Goal: Check status: Check status

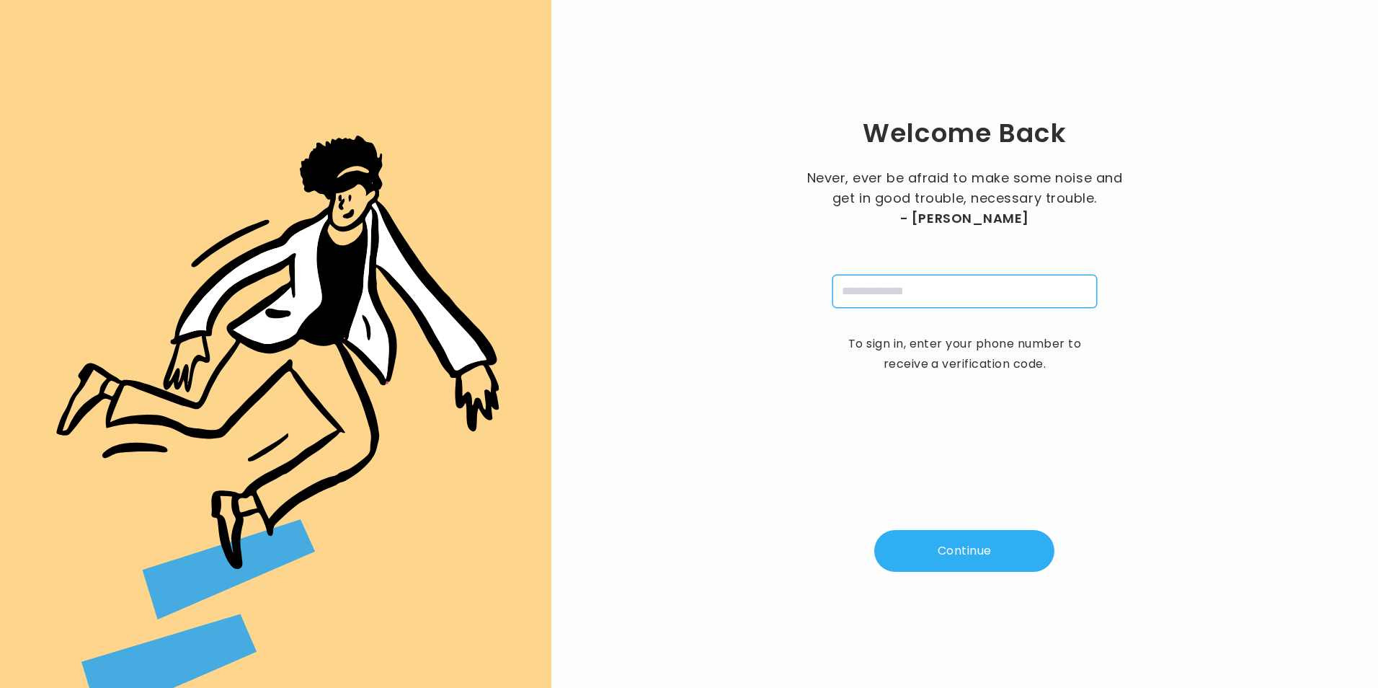
click at [942, 294] on input "tel" at bounding box center [964, 291] width 265 height 33
type input "**********"
type input "*"
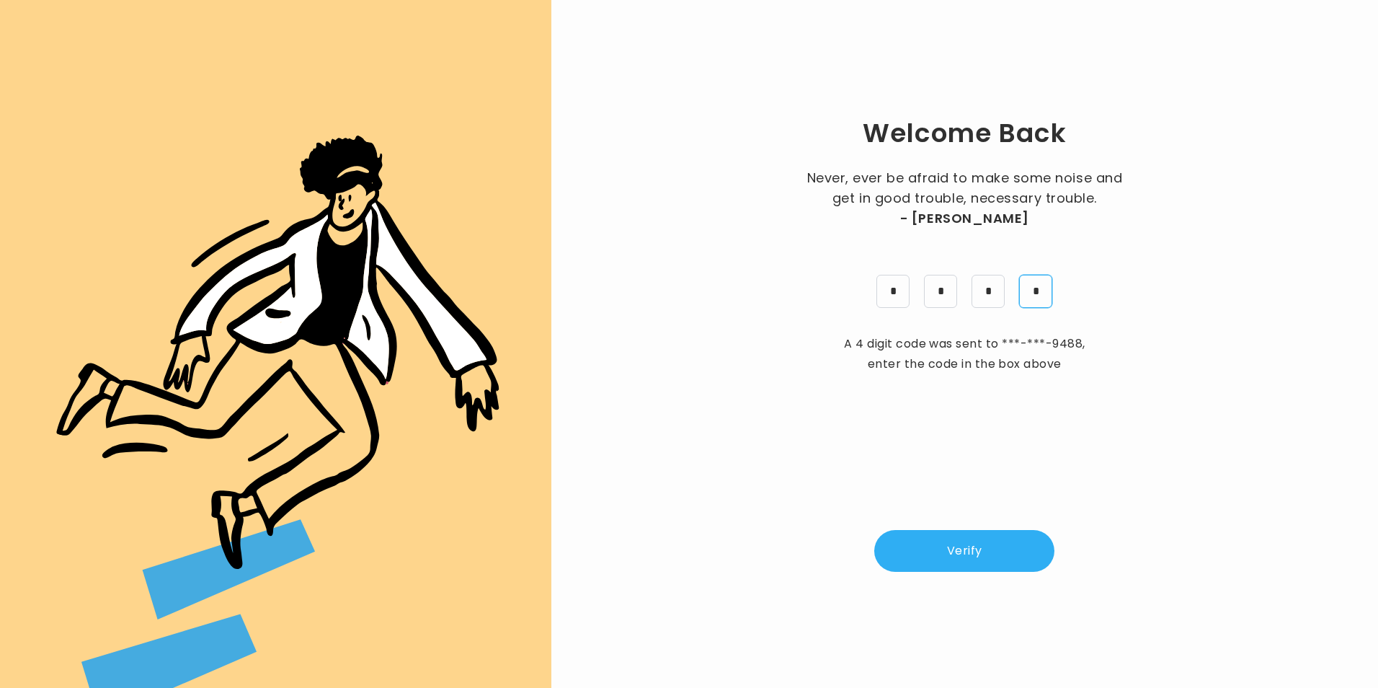
type input "*"
click at [951, 547] on button "Verify" at bounding box center [964, 551] width 180 height 42
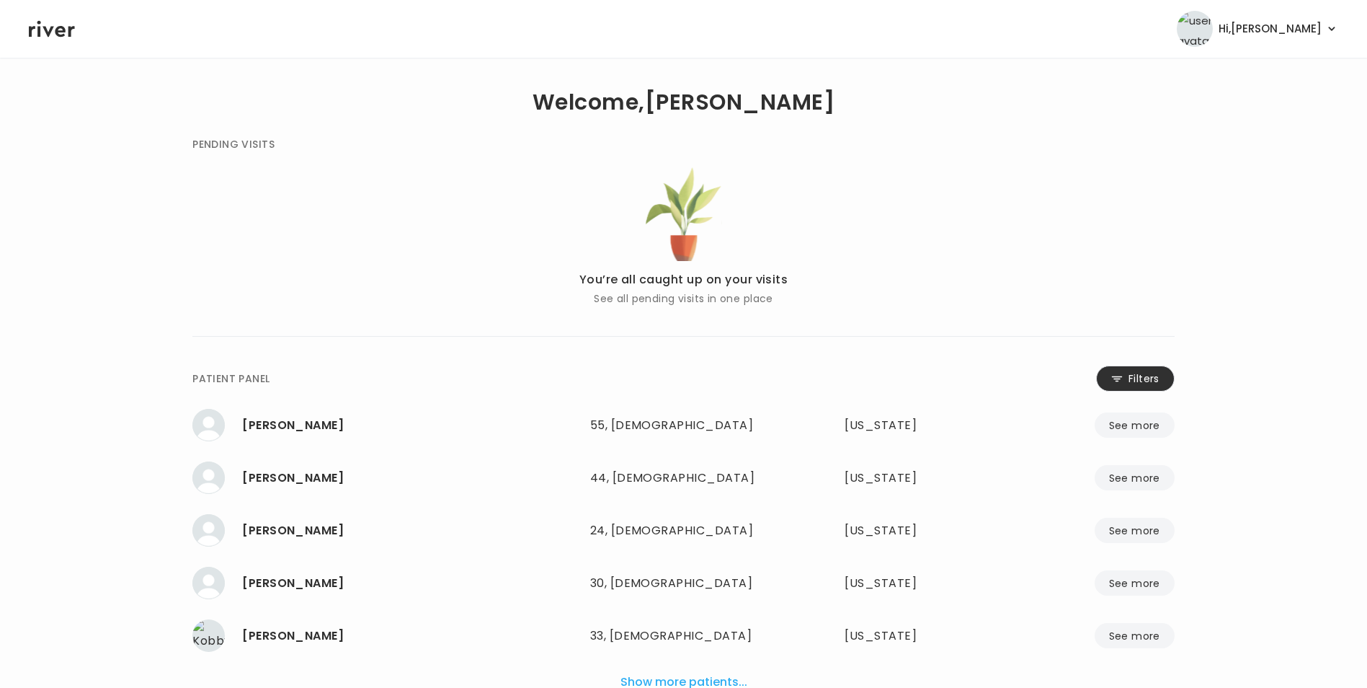
click at [1154, 375] on button "Filters" at bounding box center [1135, 378] width 79 height 26
click at [593, 387] on input "name" at bounding box center [641, 381] width 458 height 30
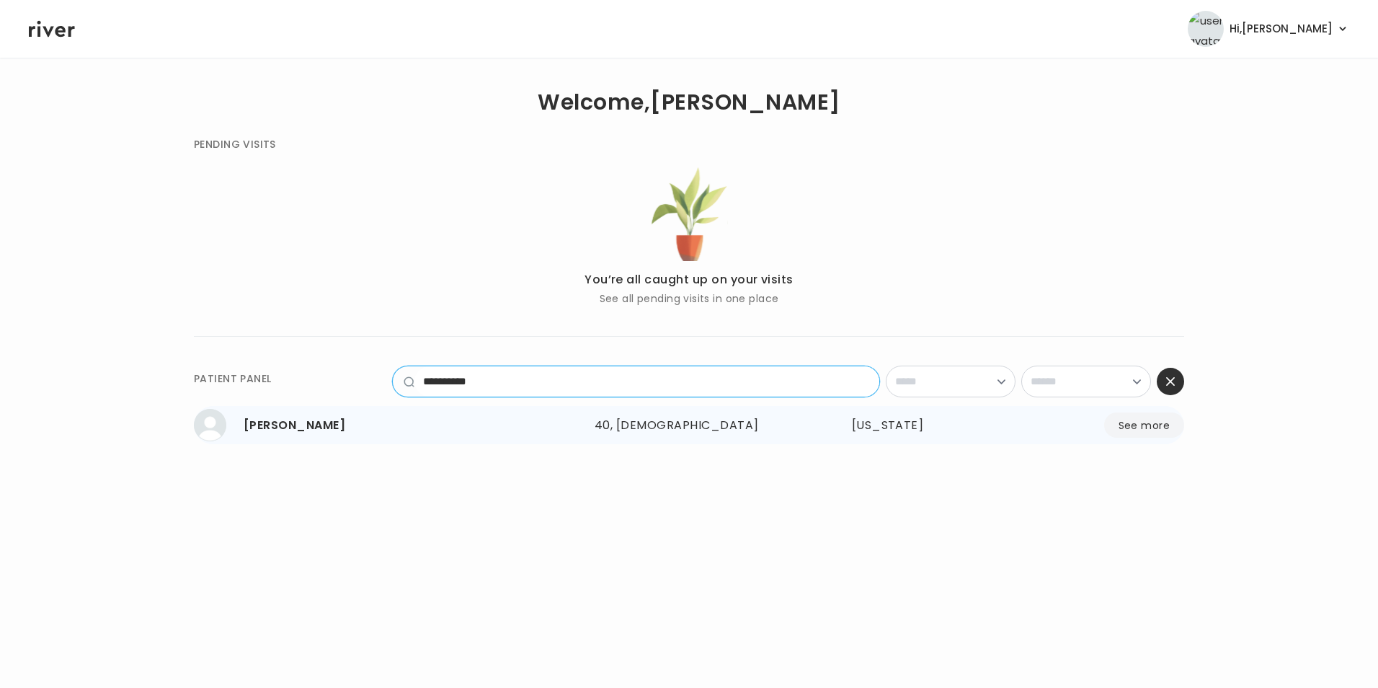
type input "**********"
click at [1142, 433] on button "See more" at bounding box center [1144, 424] width 80 height 25
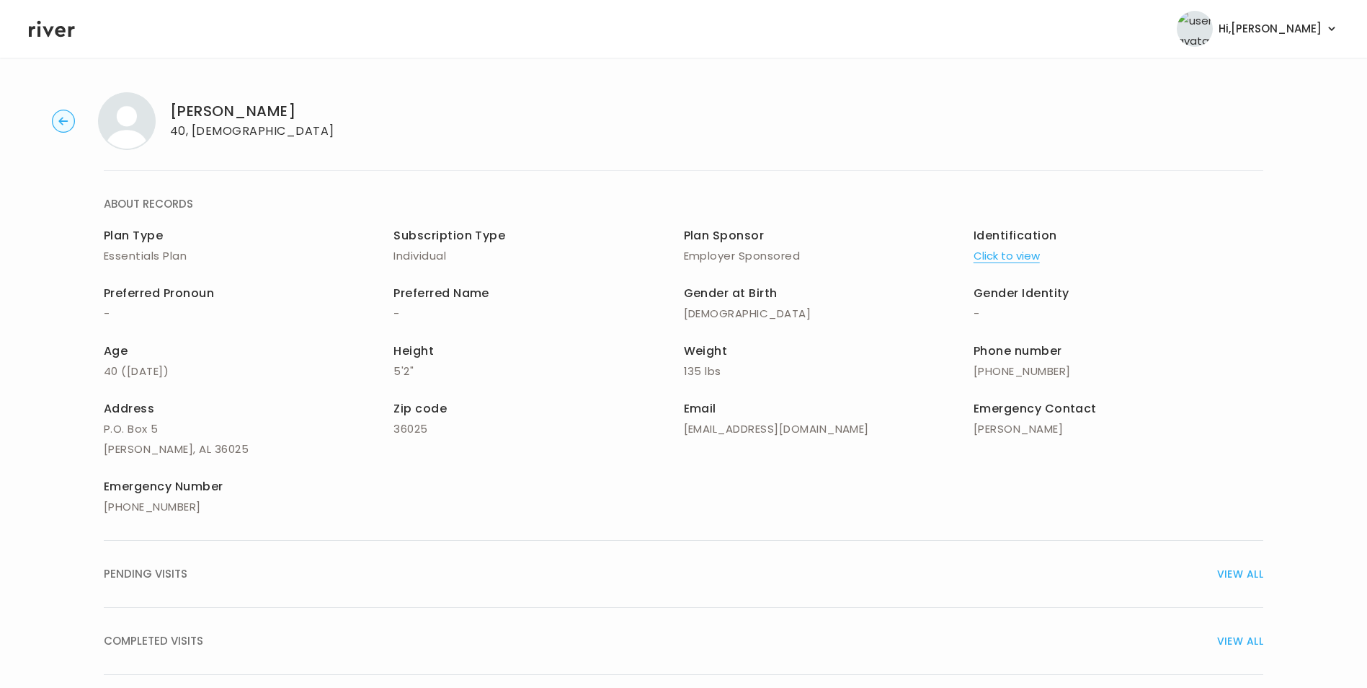
scroll to position [103, 0]
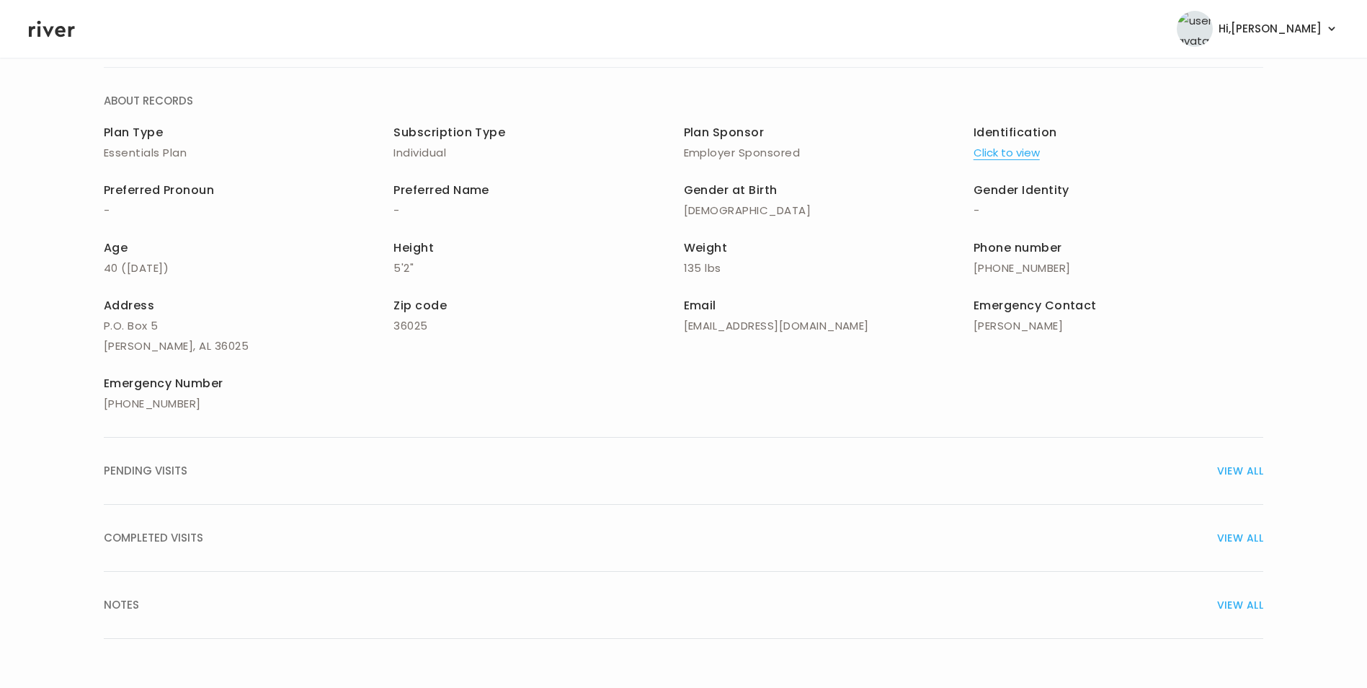
click at [1238, 533] on span "VIEW ALL" at bounding box center [1240, 538] width 46 height 20
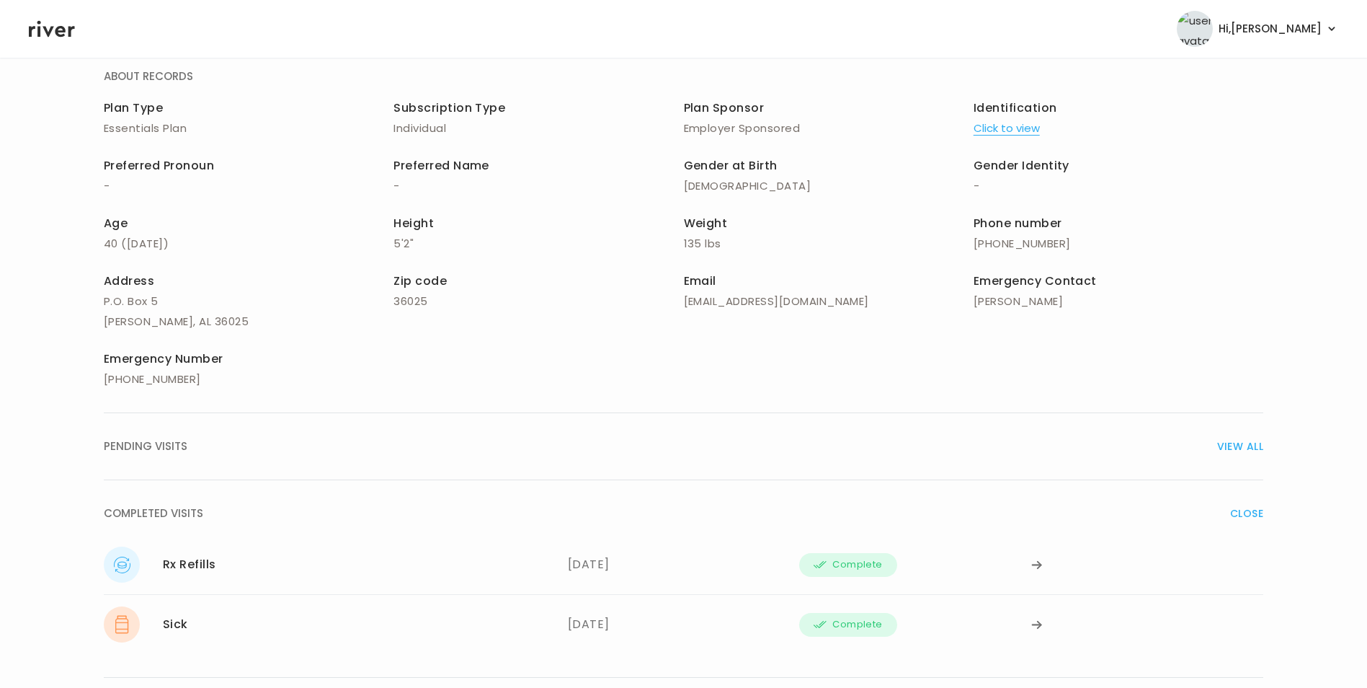
scroll to position [234, 0]
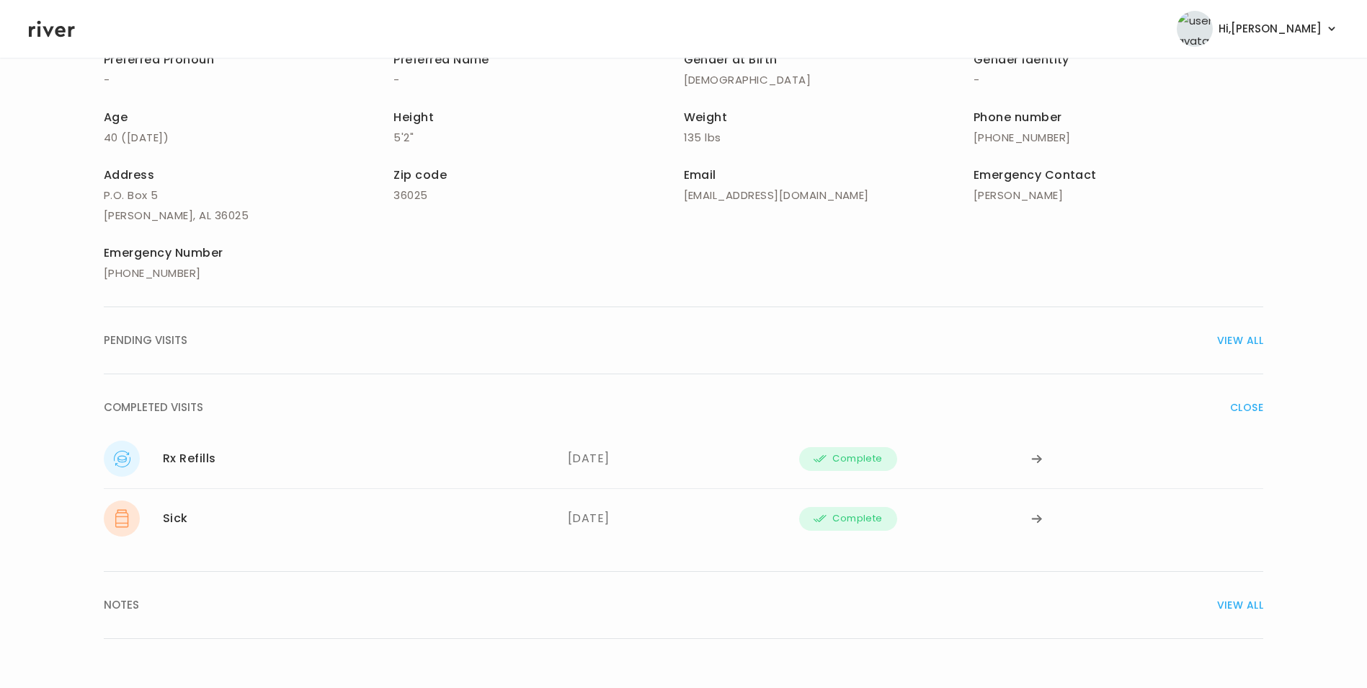
click at [1240, 602] on span "VIEW ALL" at bounding box center [1240, 605] width 46 height 20
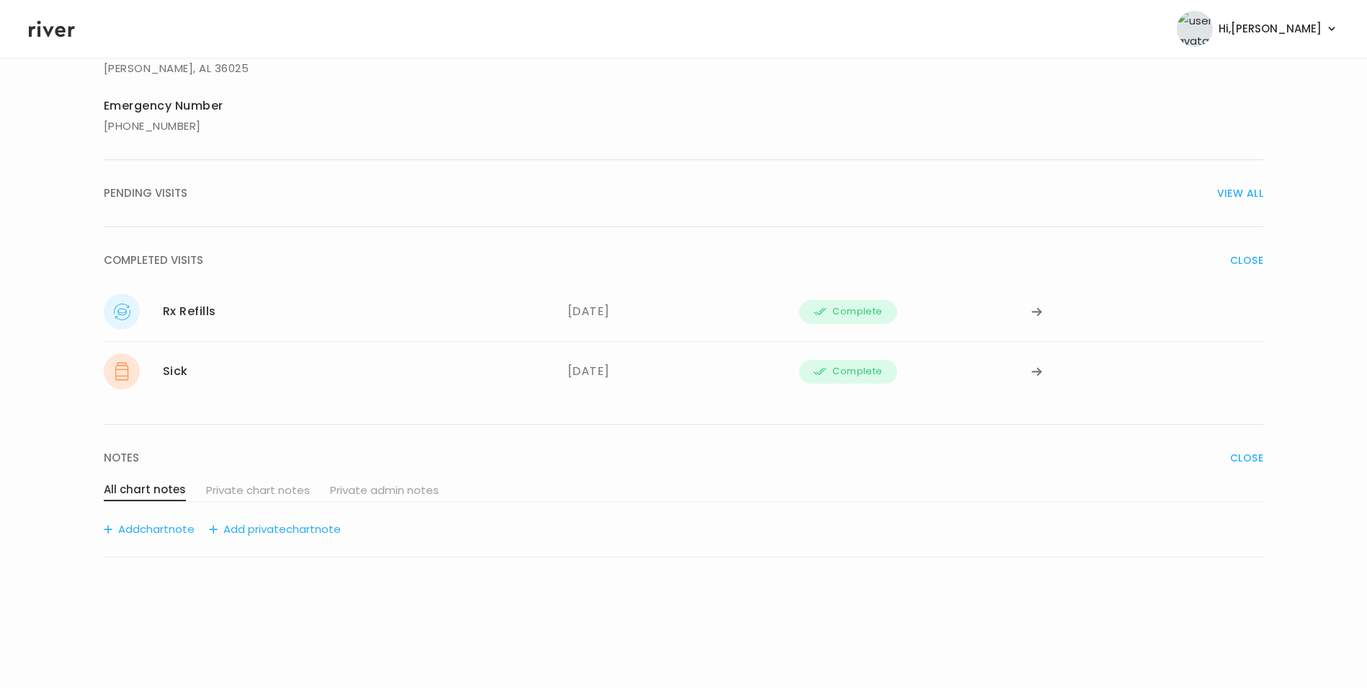
scroll to position [287, 0]
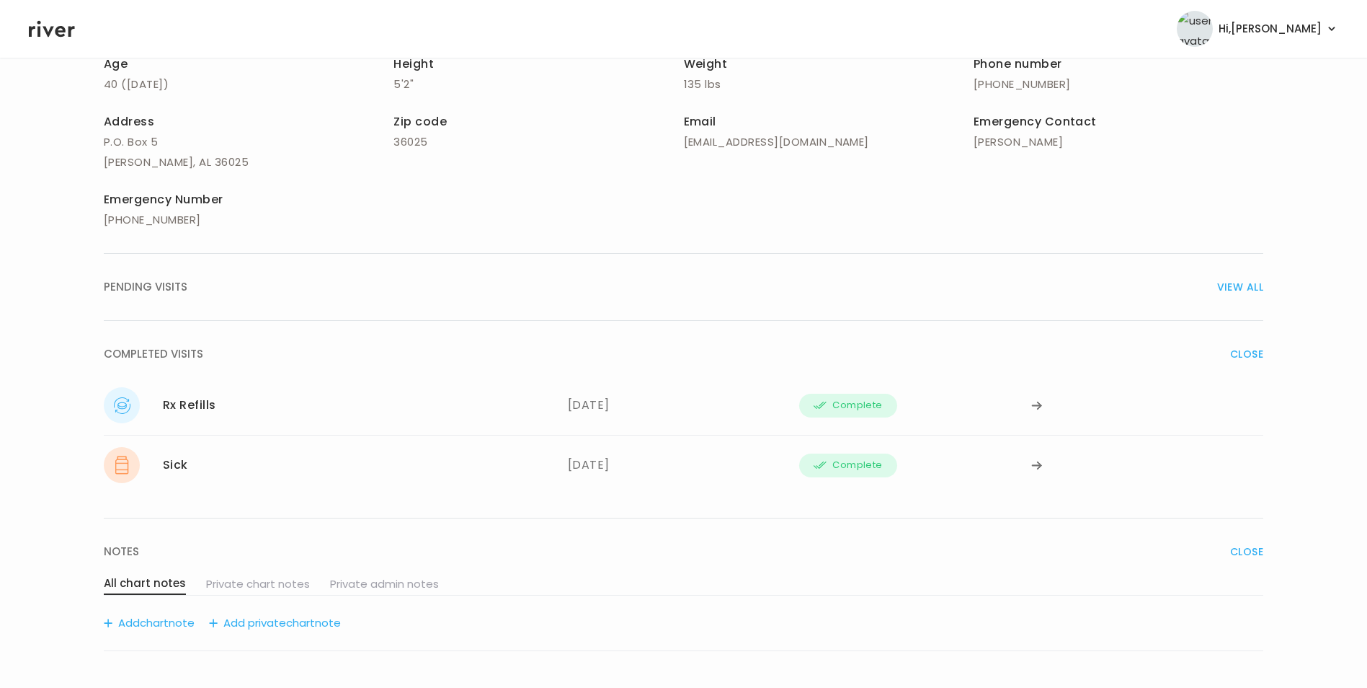
click at [1242, 284] on span "VIEW ALL" at bounding box center [1240, 287] width 46 height 20
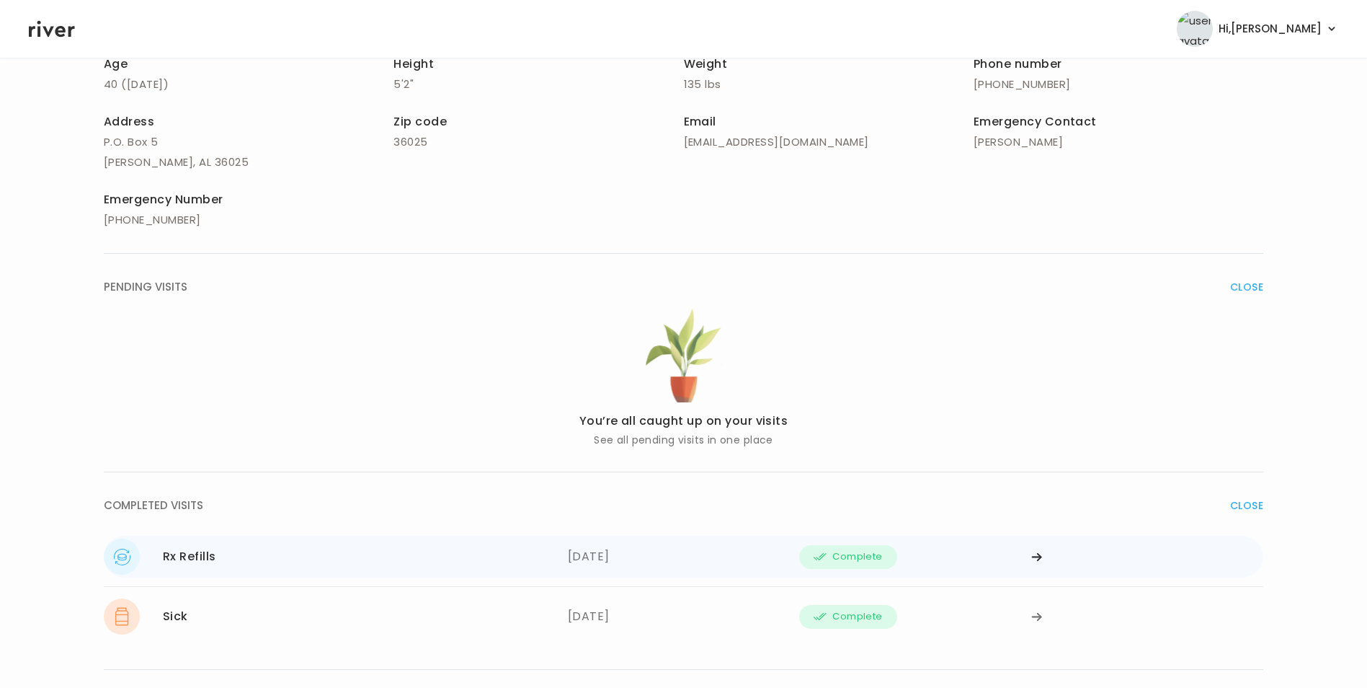
click at [1038, 558] on icon at bounding box center [1037, 556] width 12 height 11
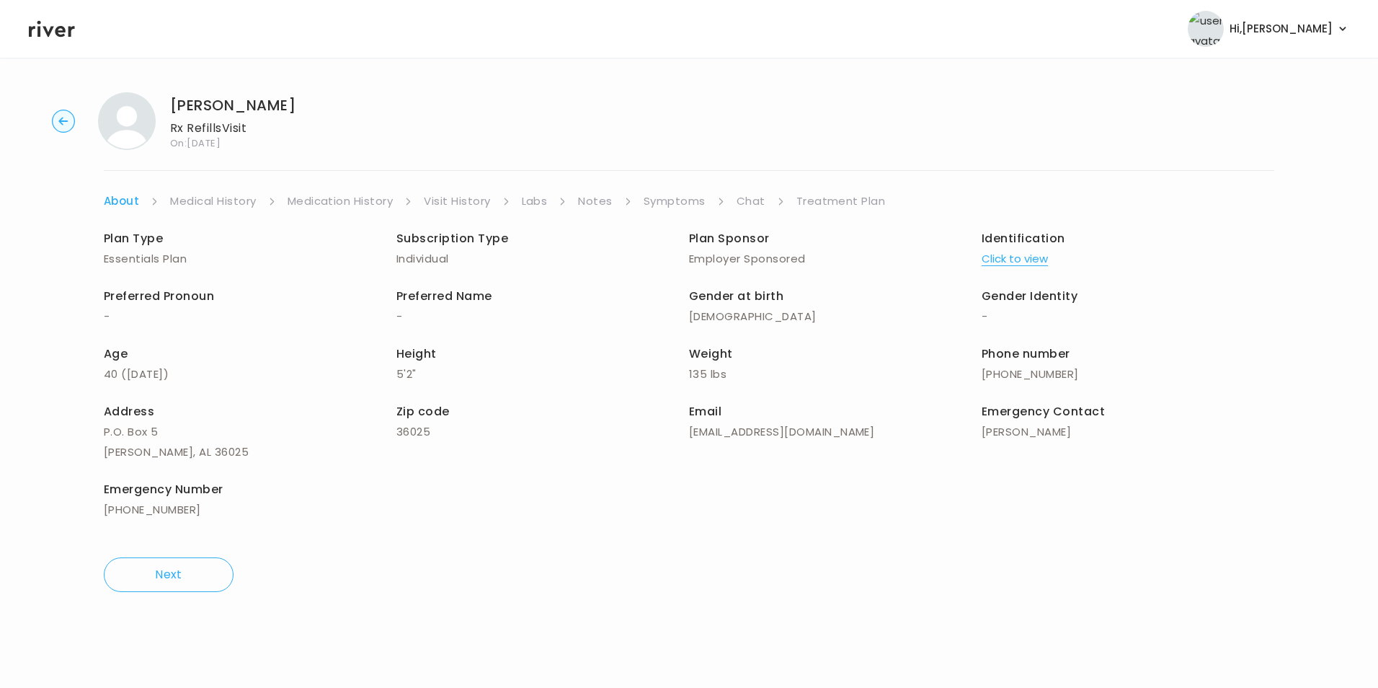
click at [538, 187] on div "LAUREN RODRIGUEZ Rx Refills Visit On: 01 Aug 2025 About Medical History Medicat…" at bounding box center [689, 342] width 1378 height 523
click at [540, 203] on link "Labs" at bounding box center [535, 201] width 26 height 20
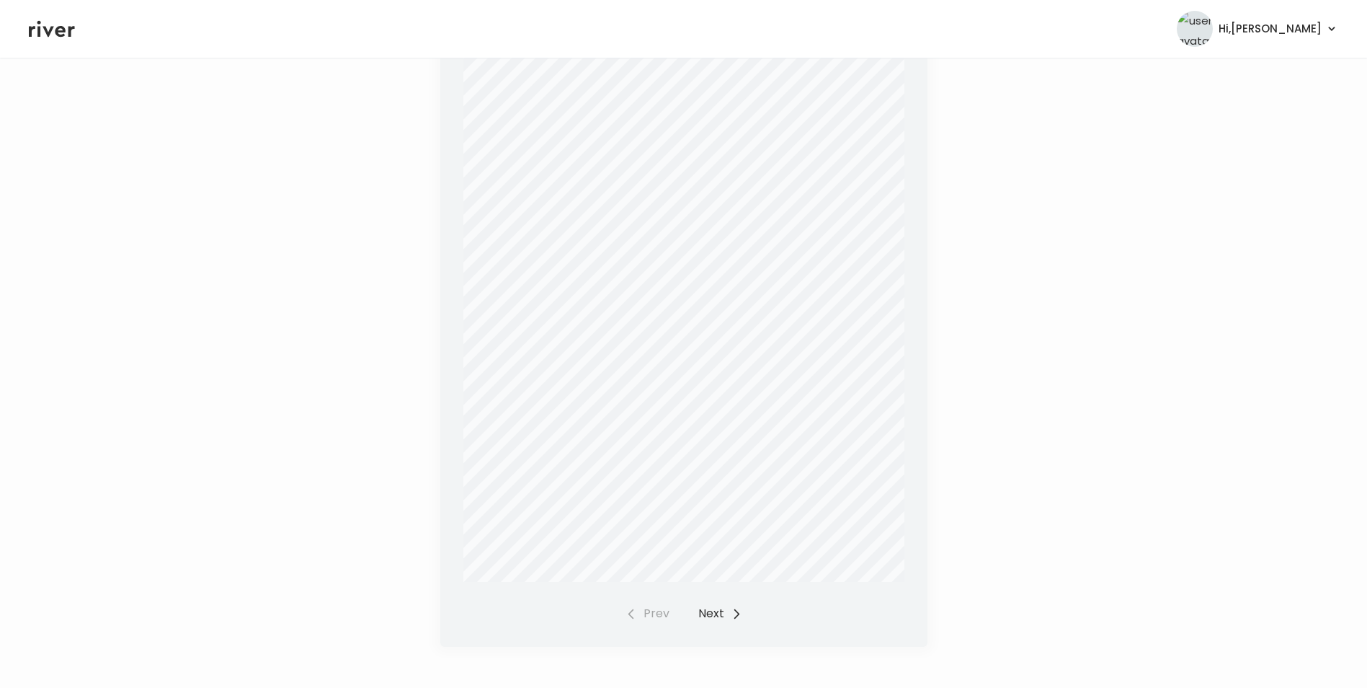
scroll to position [340, 0]
click at [716, 601] on button "Next" at bounding box center [720, 611] width 44 height 20
click at [706, 601] on button "Next" at bounding box center [720, 611] width 44 height 20
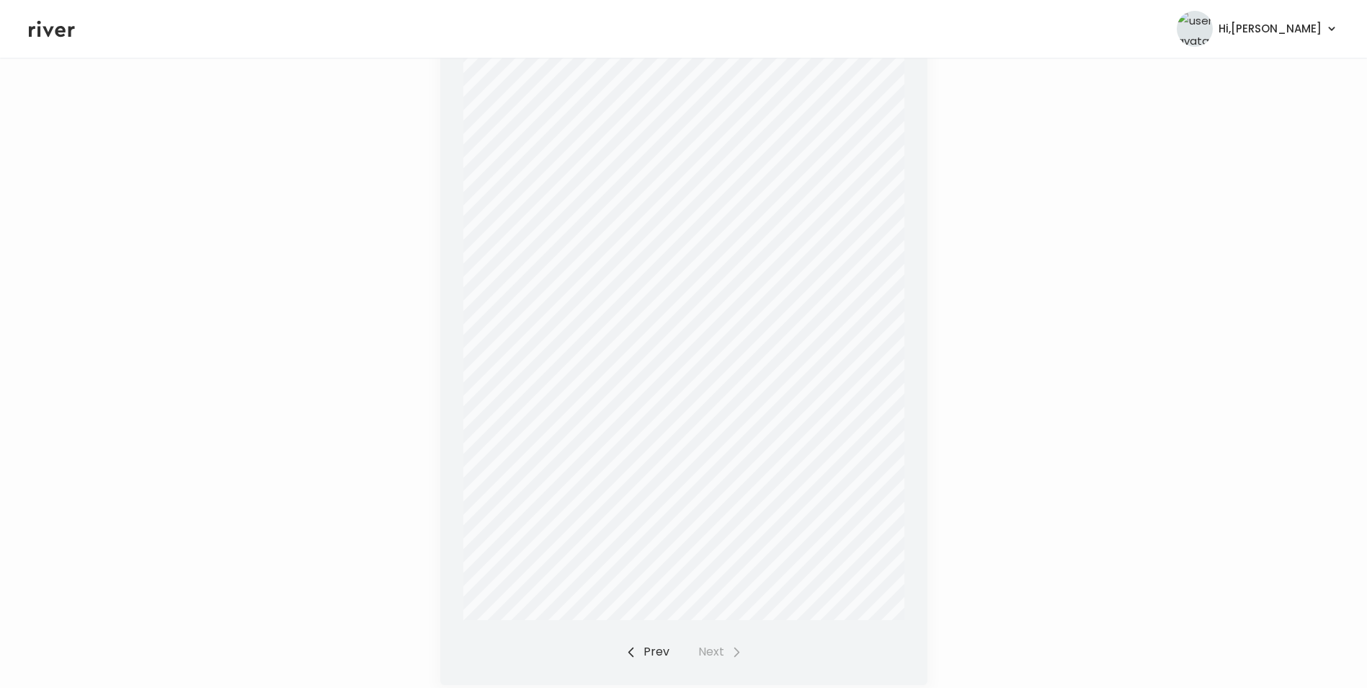
scroll to position [268, 0]
click at [641, 673] on button "Prev" at bounding box center [648, 683] width 44 height 20
click at [713, 673] on button "Next" at bounding box center [720, 683] width 44 height 20
